Goal: Task Accomplishment & Management: Use online tool/utility

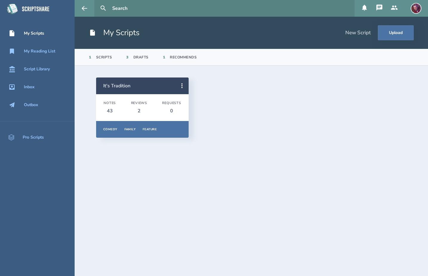
click at [116, 85] on link "It's Tradition" at bounding box center [116, 86] width 27 height 7
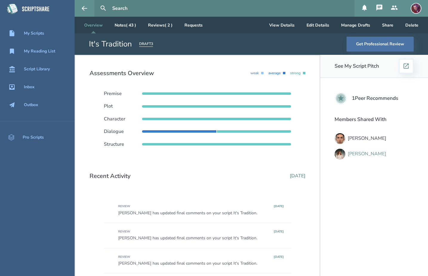
click at [368, 155] on div "[PERSON_NAME]" at bounding box center [367, 153] width 39 height 5
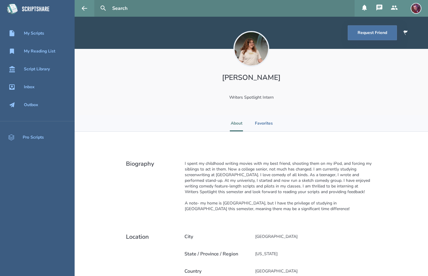
click at [256, 48] on img at bounding box center [251, 49] width 36 height 36
click at [88, 10] on button at bounding box center [85, 8] width 20 height 17
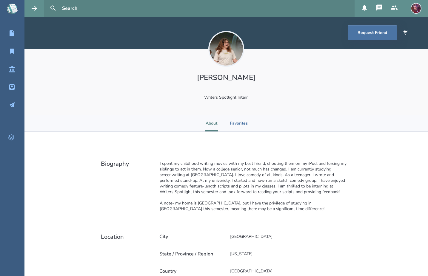
click at [12, 8] on icon at bounding box center [13, 8] width 13 height 13
click at [12, 35] on icon at bounding box center [12, 33] width 5 height 6
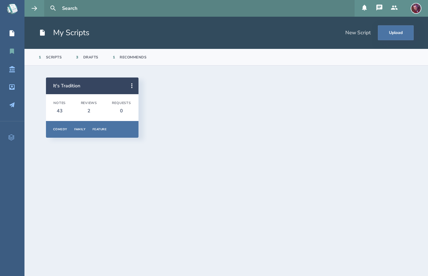
click at [11, 50] on icon at bounding box center [12, 51] width 4 height 5
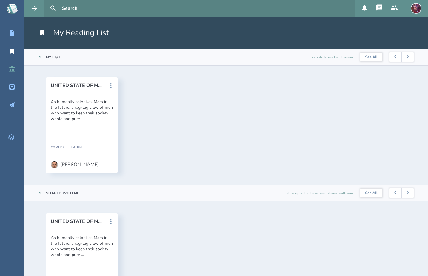
click at [16, 72] on div "Script Library" at bounding box center [25, 69] width 50 height 7
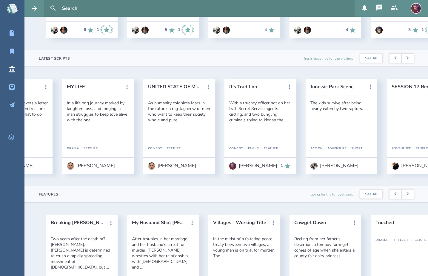
scroll to position [0, 309]
click at [242, 86] on button "It's Tradition" at bounding box center [256, 86] width 54 height 5
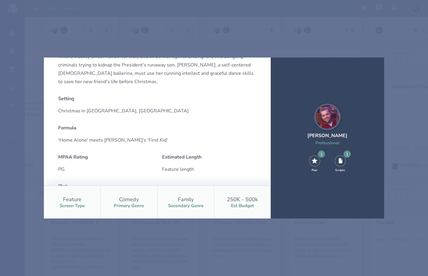
scroll to position [44, 0]
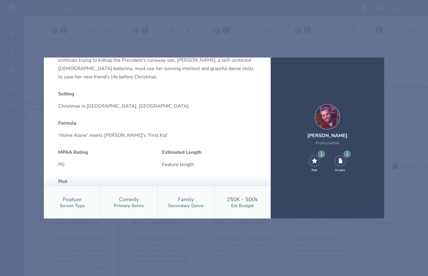
drag, startPoint x: 244, startPoint y: 207, endPoint x: 247, endPoint y: 201, distance: 6.7
click at [244, 207] on div "Est Budget" at bounding box center [242, 206] width 23 height 6
click at [247, 195] on div "250K - 500k Est Budget" at bounding box center [242, 202] width 57 height 33
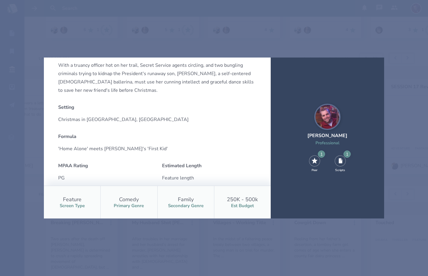
scroll to position [0, 0]
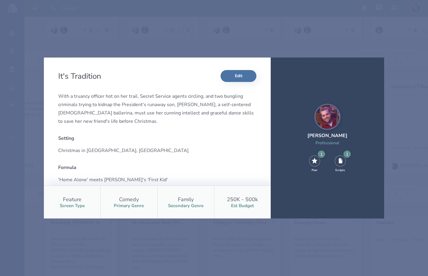
click at [290, 34] on div "It's Tradition Edit With a truancy officer hot on her trail, Secret Service age…" at bounding box center [214, 138] width 428 height 276
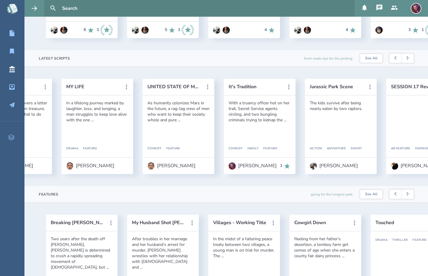
click at [417, 9] on img at bounding box center [416, 8] width 11 height 11
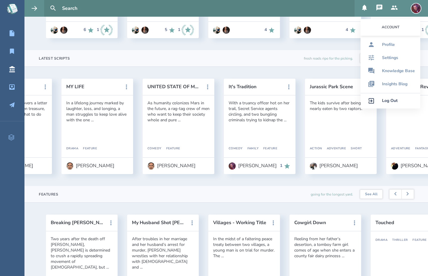
click at [392, 28] on div "Account" at bounding box center [391, 27] width 60 height 17
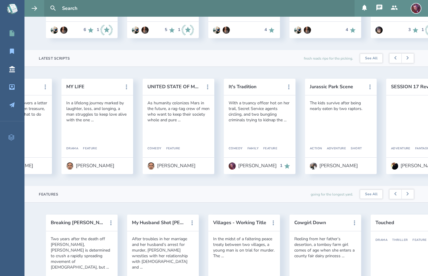
click at [8, 33] on div "My Scripts" at bounding box center [22, 33] width 44 height 7
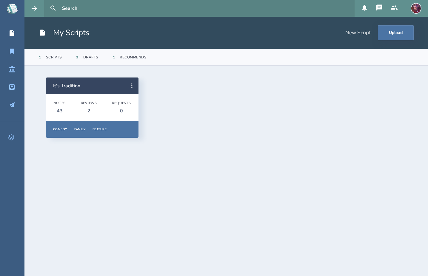
click at [131, 84] on icon at bounding box center [131, 85] width 7 height 7
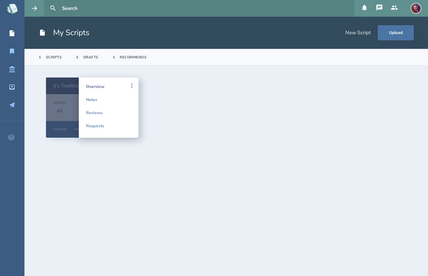
click at [93, 87] on link "Overview" at bounding box center [108, 86] width 45 height 13
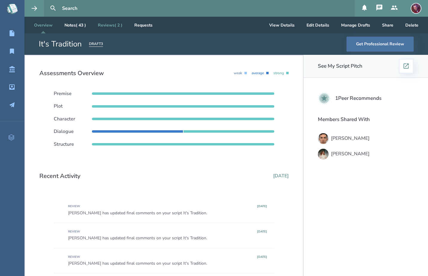
click at [108, 25] on link "Reviews ( 2 )" at bounding box center [110, 25] width 34 height 17
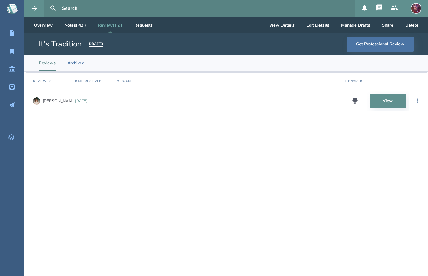
click at [356, 101] on icon at bounding box center [355, 101] width 6 height 6
click at [390, 101] on link "View" at bounding box center [388, 101] width 36 height 15
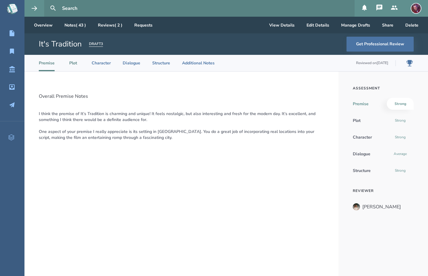
drag, startPoint x: 72, startPoint y: 65, endPoint x: 76, endPoint y: 65, distance: 3.3
click at [72, 65] on li "Plot" at bounding box center [73, 63] width 13 height 16
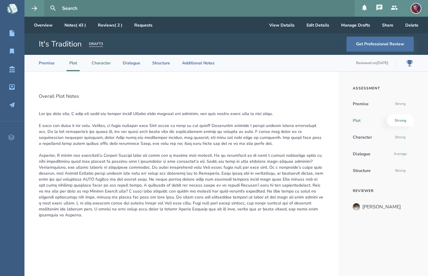
click at [98, 65] on li "Character" at bounding box center [101, 63] width 19 height 16
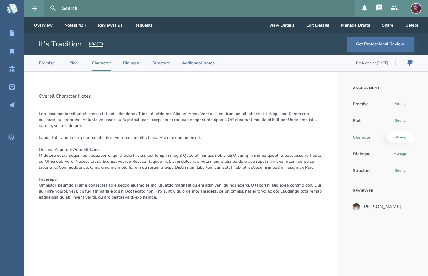
click at [120, 64] on ul "Premise Plot Character Dialogue Structure Additional Notes Reviewed on [DATE]" at bounding box center [227, 63] width 377 height 16
click at [133, 64] on li "Dialogue" at bounding box center [132, 63] width 18 height 16
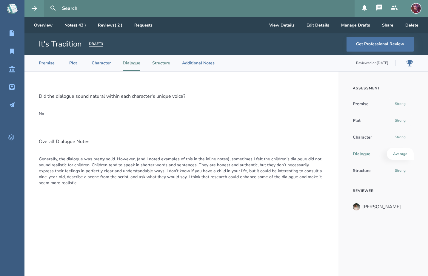
click at [167, 64] on li "Structure" at bounding box center [161, 63] width 18 height 16
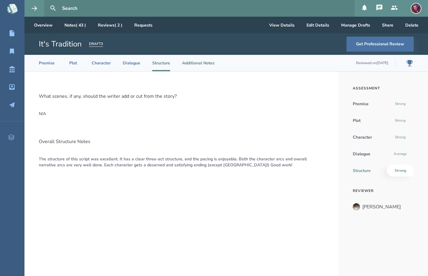
click at [193, 64] on li "Additional Notes" at bounding box center [198, 63] width 33 height 16
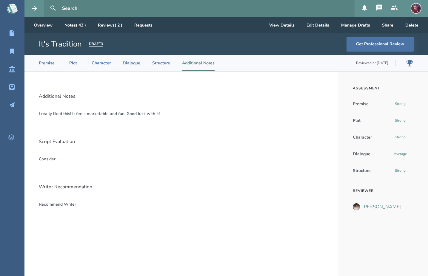
click at [369, 207] on div "[PERSON_NAME]" at bounding box center [381, 207] width 39 height 5
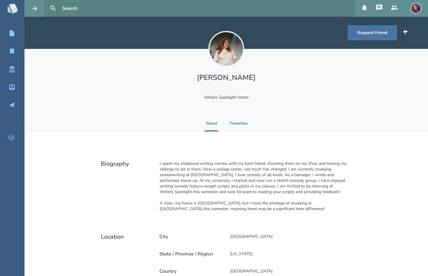
click at [382, 7] on icon at bounding box center [380, 7] width 6 height 6
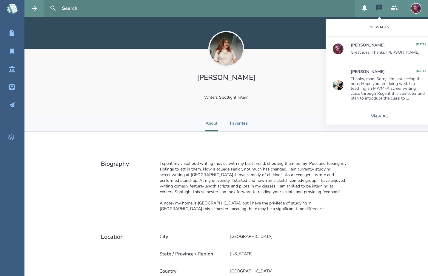
click at [306, 29] on header "Request Friend" at bounding box center [226, 33] width 404 height 32
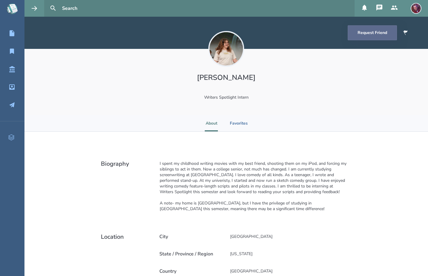
click at [368, 32] on button "Request Friend" at bounding box center [372, 32] width 49 height 15
click at [11, 33] on icon at bounding box center [12, 33] width 5 height 6
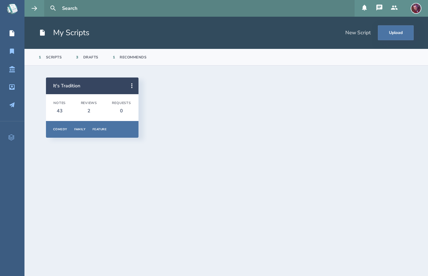
click at [132, 57] on div "Recommends" at bounding box center [133, 57] width 27 height 5
click at [114, 57] on div "1" at bounding box center [114, 57] width 2 height 5
click at [82, 58] on div "3 Drafts" at bounding box center [87, 57] width 22 height 16
click at [10, 73] on icon at bounding box center [12, 69] width 6 height 6
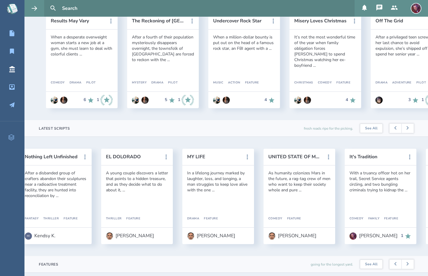
scroll to position [0, 302]
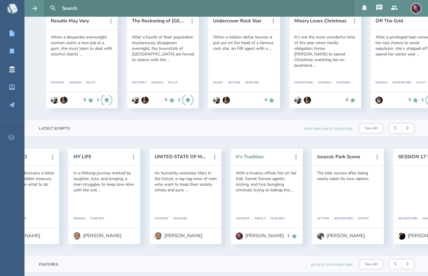
click at [253, 157] on button "It's Tradition" at bounding box center [263, 156] width 54 height 5
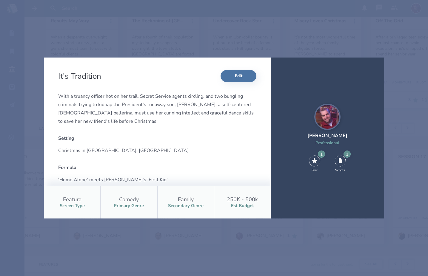
click at [251, 207] on div "Est Budget" at bounding box center [242, 206] width 23 height 6
click at [239, 76] on button "Edit" at bounding box center [239, 76] width 36 height 12
select select "5"
select select "9"
select select "3"
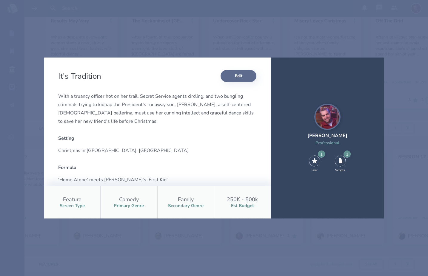
select select "4"
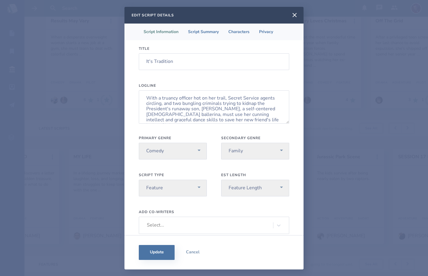
scroll to position [44, 0]
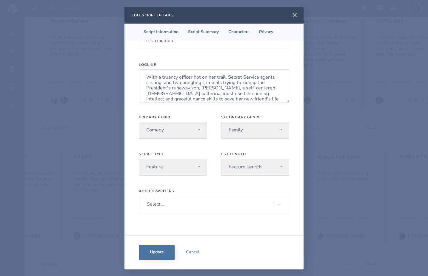
click at [198, 36] on li "Script Summary" at bounding box center [203, 32] width 40 height 17
select select "pg"
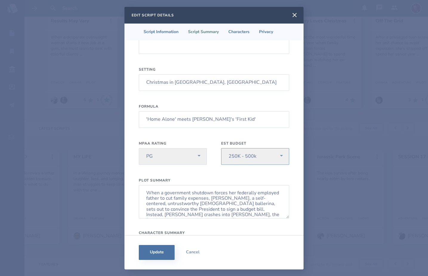
select select "5-10m"
click option "5M - 10M" at bounding box center [0, 0] width 0 height 0
click at [157, 252] on button "Update" at bounding box center [157, 252] width 36 height 15
